Goal: Use online tool/utility

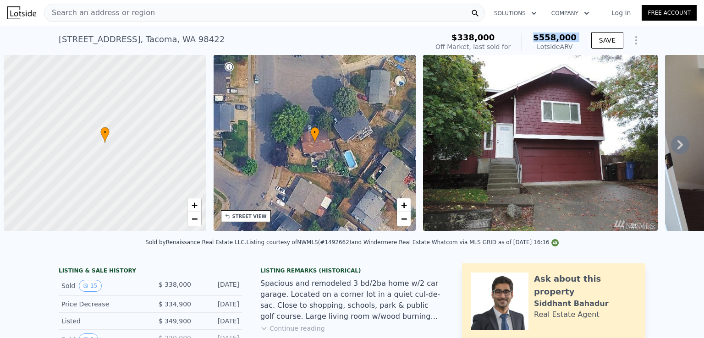
scroll to position [0, 4]
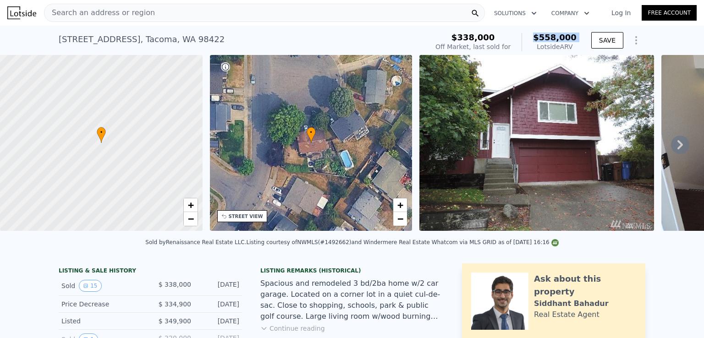
click at [205, 11] on div "Search an address or region" at bounding box center [264, 13] width 441 height 18
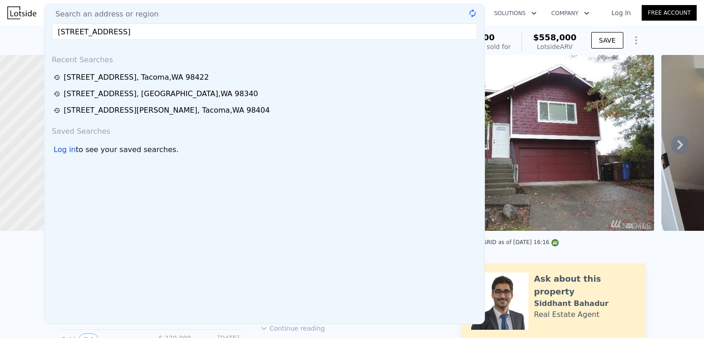
type input "[STREET_ADDRESS]"
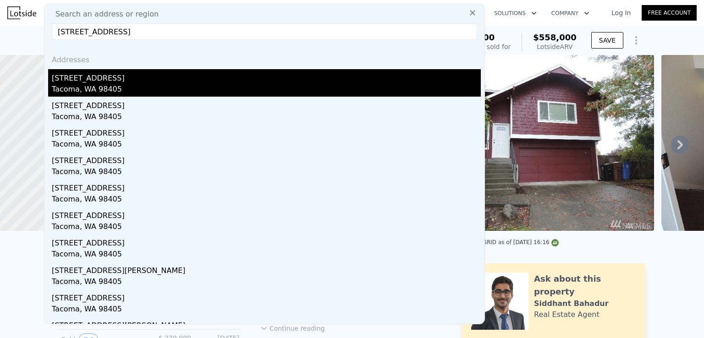
click at [103, 85] on div "Tacoma, WA 98405" at bounding box center [266, 90] width 429 height 13
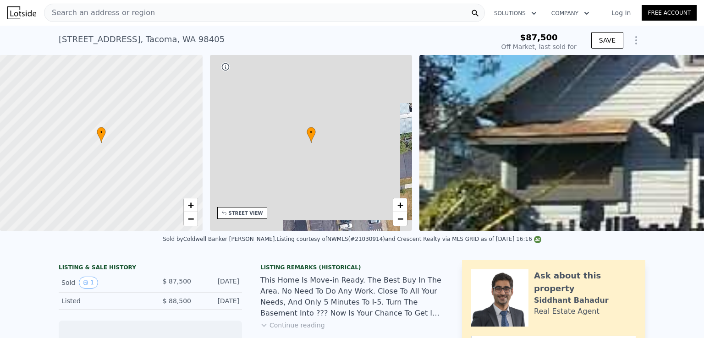
click at [539, 37] on span "$87,500" at bounding box center [539, 38] width 38 height 10
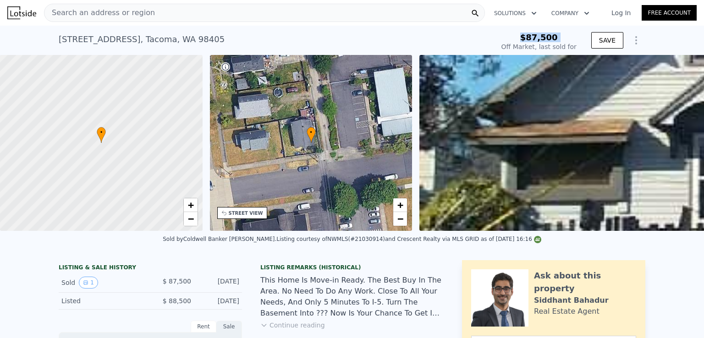
copy span "$87,500"
type input "$ 392,000"
type input "$ 268,611"
